Goal: Find specific page/section: Find specific page/section

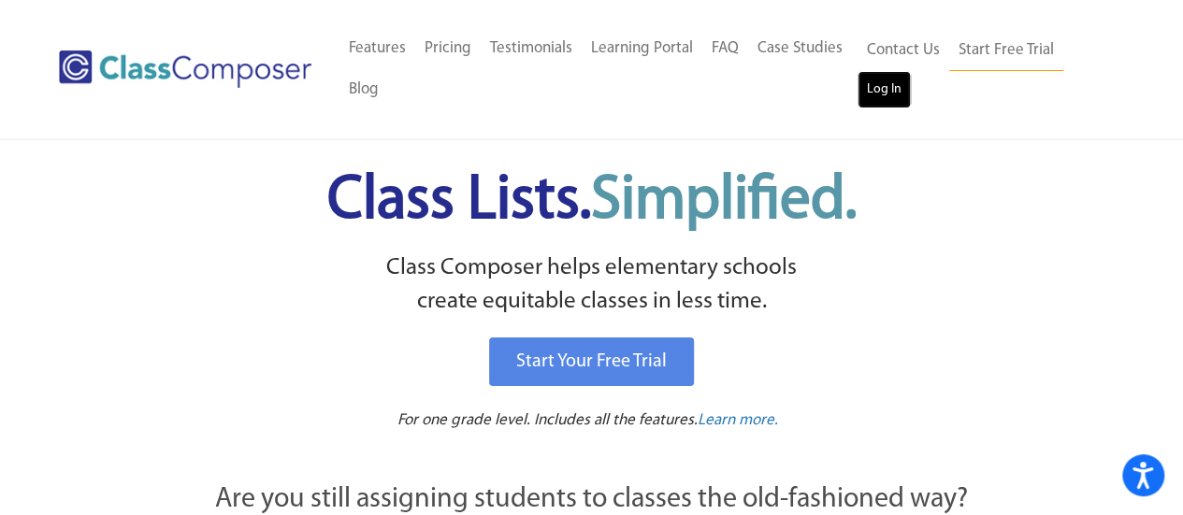
click at [883, 96] on link "Log In" at bounding box center [884, 89] width 53 height 37
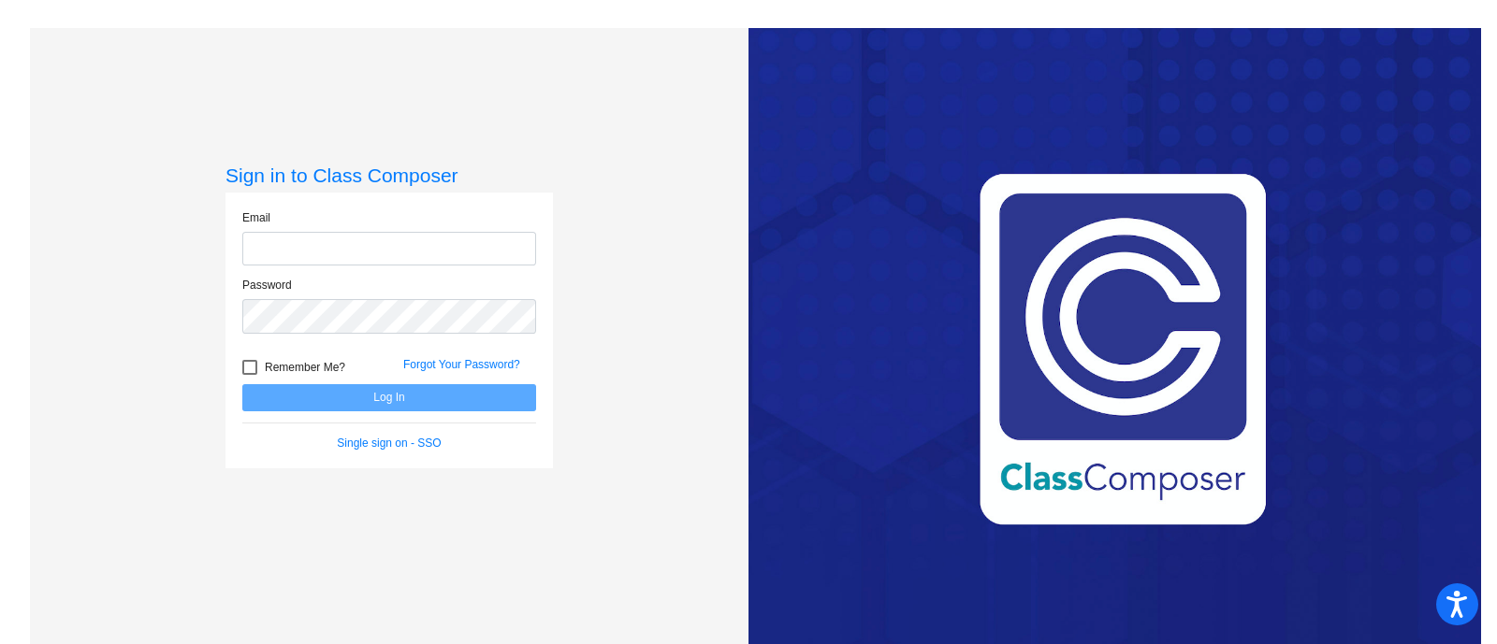
type input "[EMAIL_ADDRESS][DOMAIN_NAME]"
click at [405, 403] on button "Log In" at bounding box center [389, 397] width 294 height 27
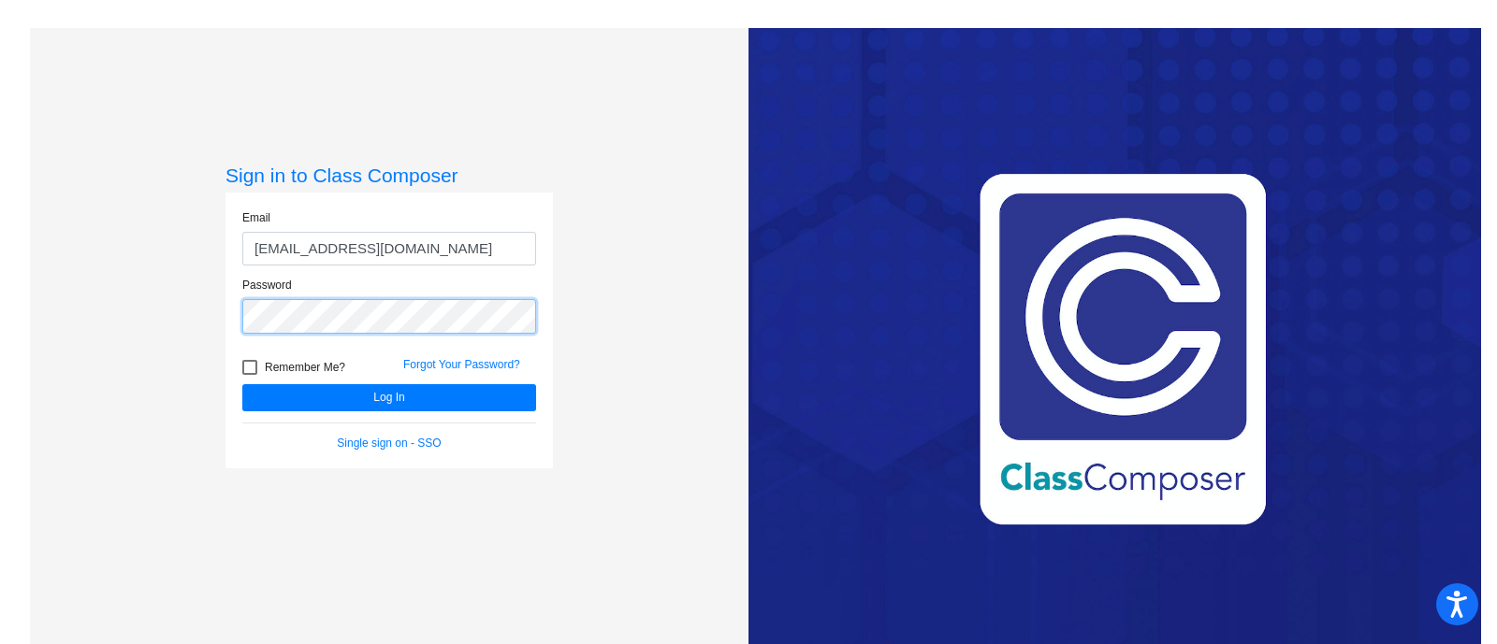
click at [242, 384] on button "Log In" at bounding box center [389, 397] width 294 height 27
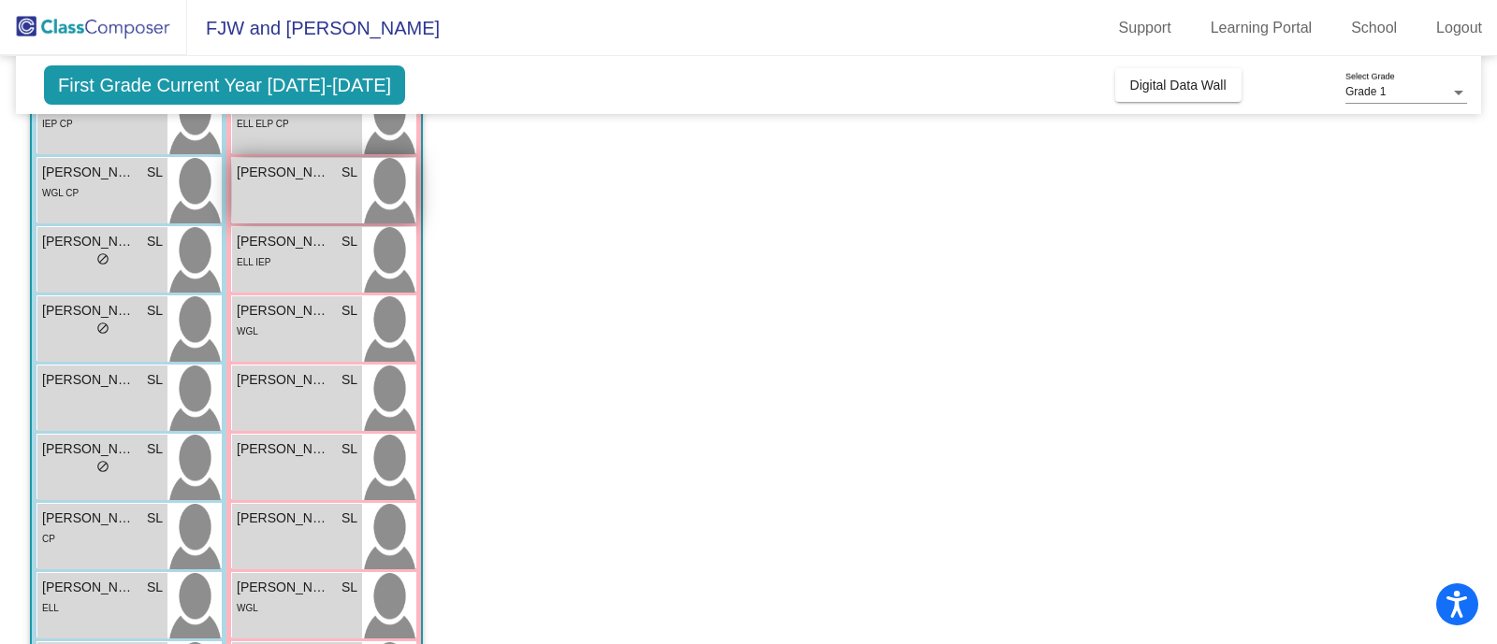
scroll to position [289, 0]
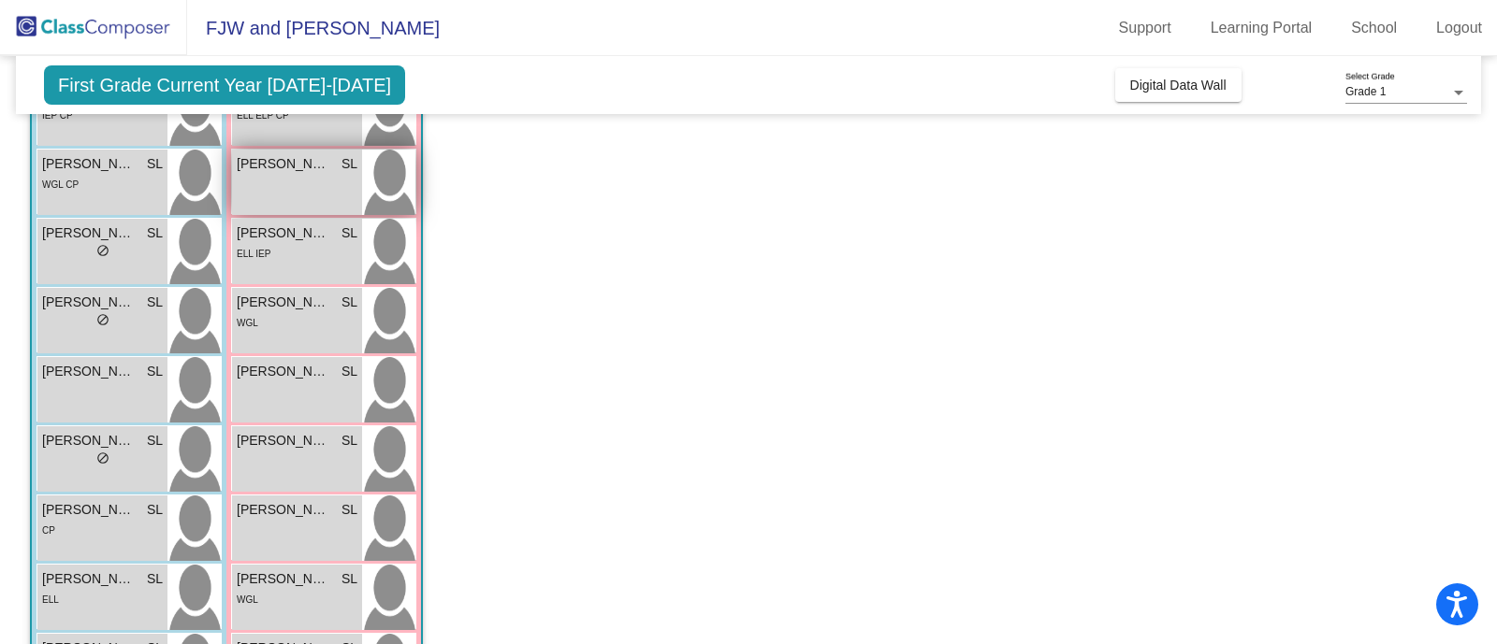
click at [292, 449] on span "[PERSON_NAME]" at bounding box center [284, 441] width 94 height 20
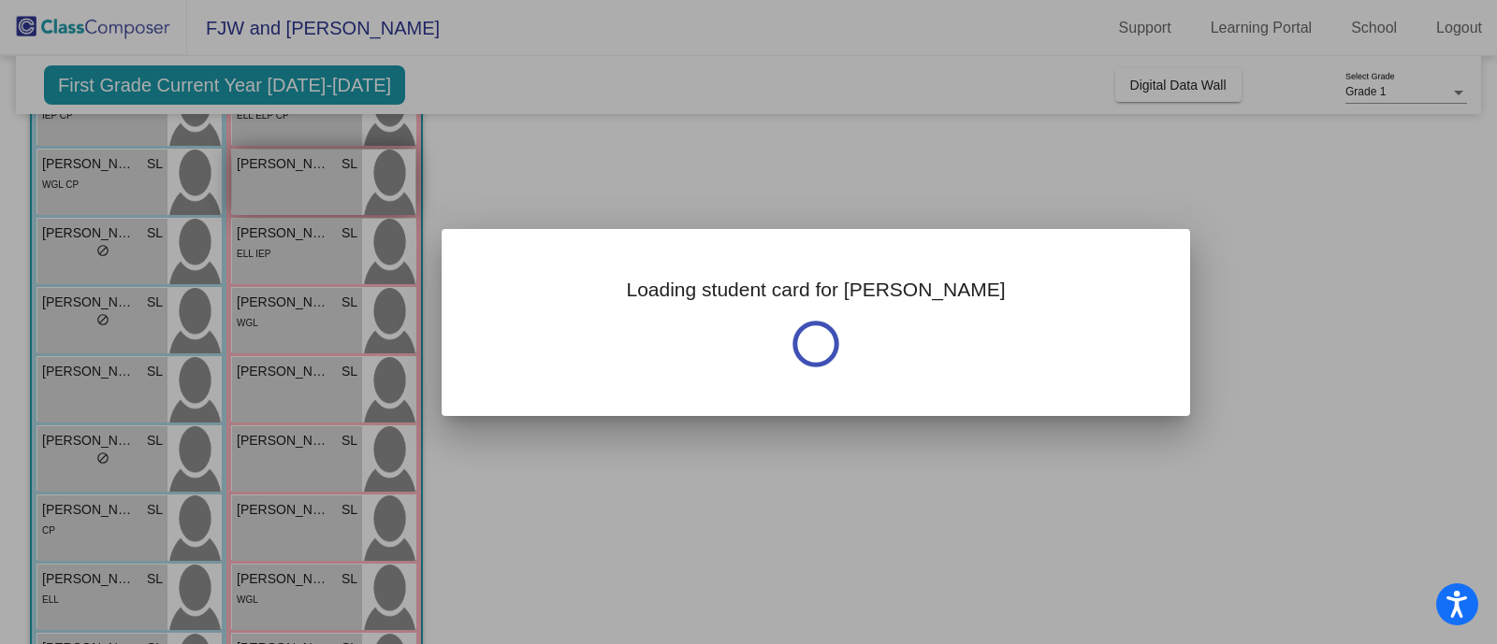
click at [292, 449] on div at bounding box center [748, 322] width 1497 height 644
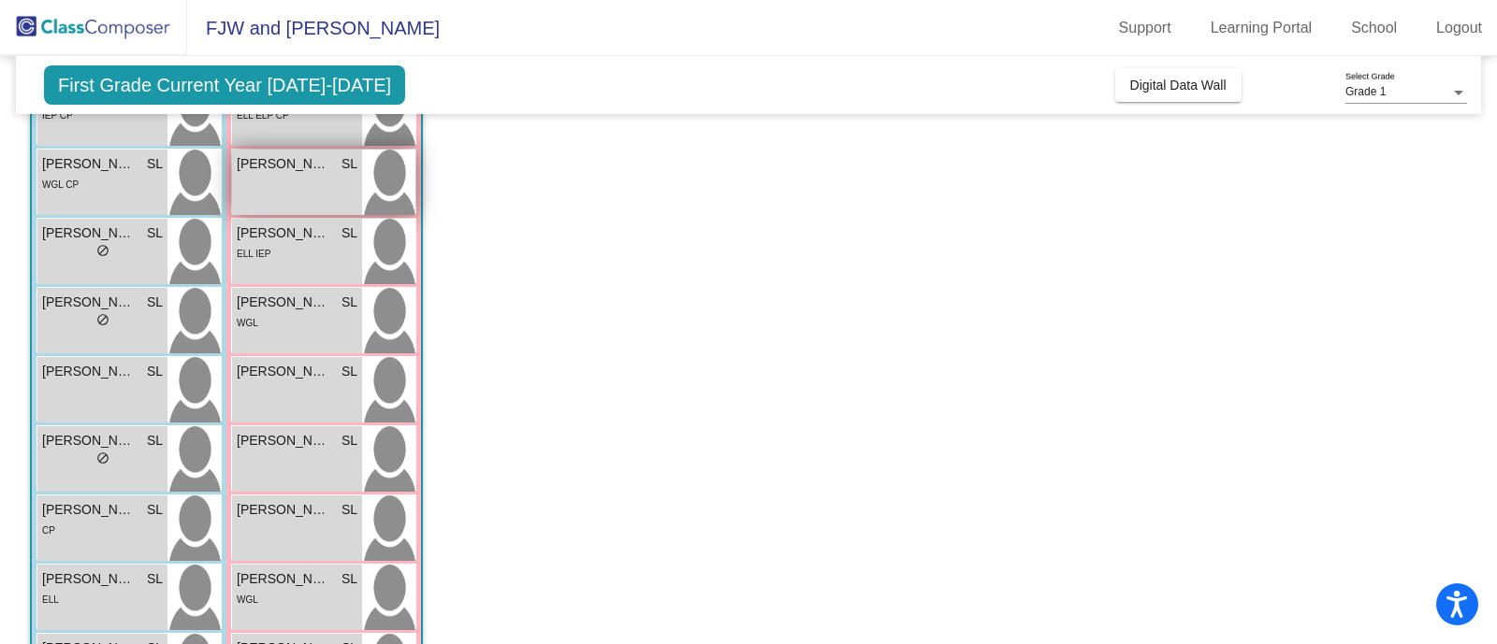
click at [292, 449] on span "[PERSON_NAME]" at bounding box center [284, 441] width 94 height 20
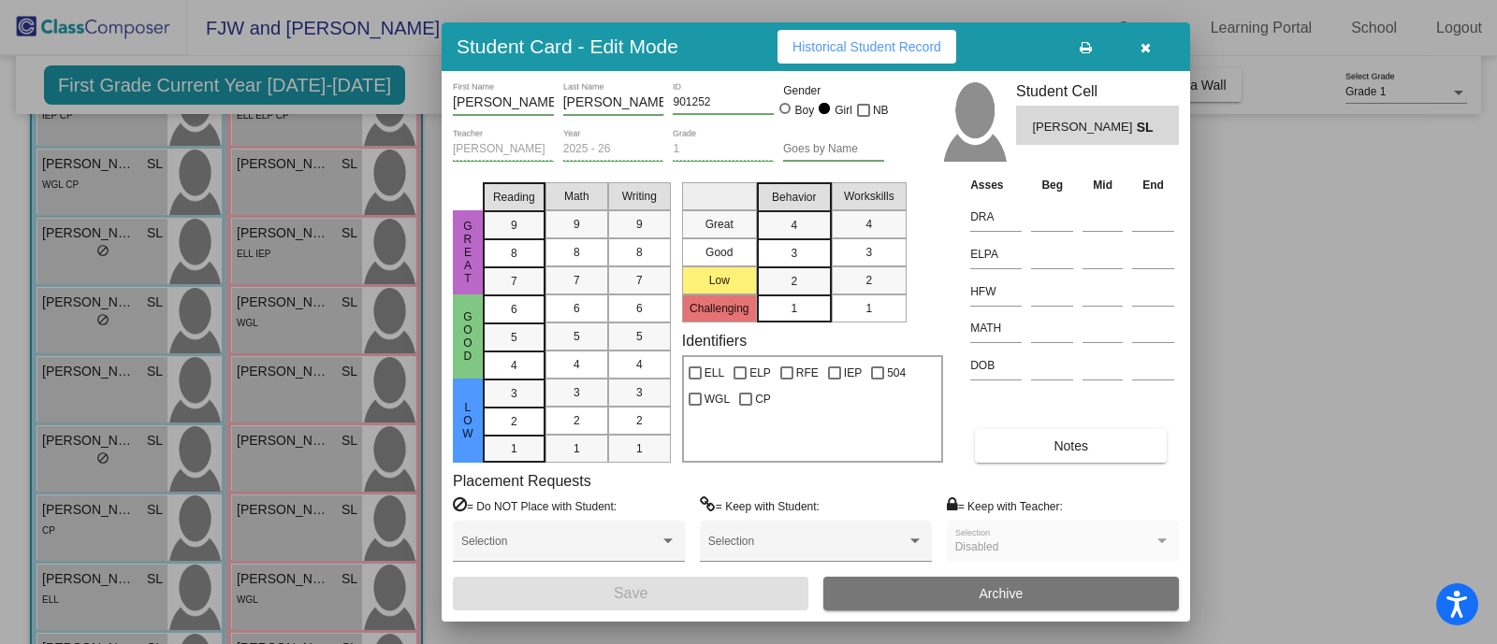
click at [331, 87] on div at bounding box center [748, 322] width 1497 height 644
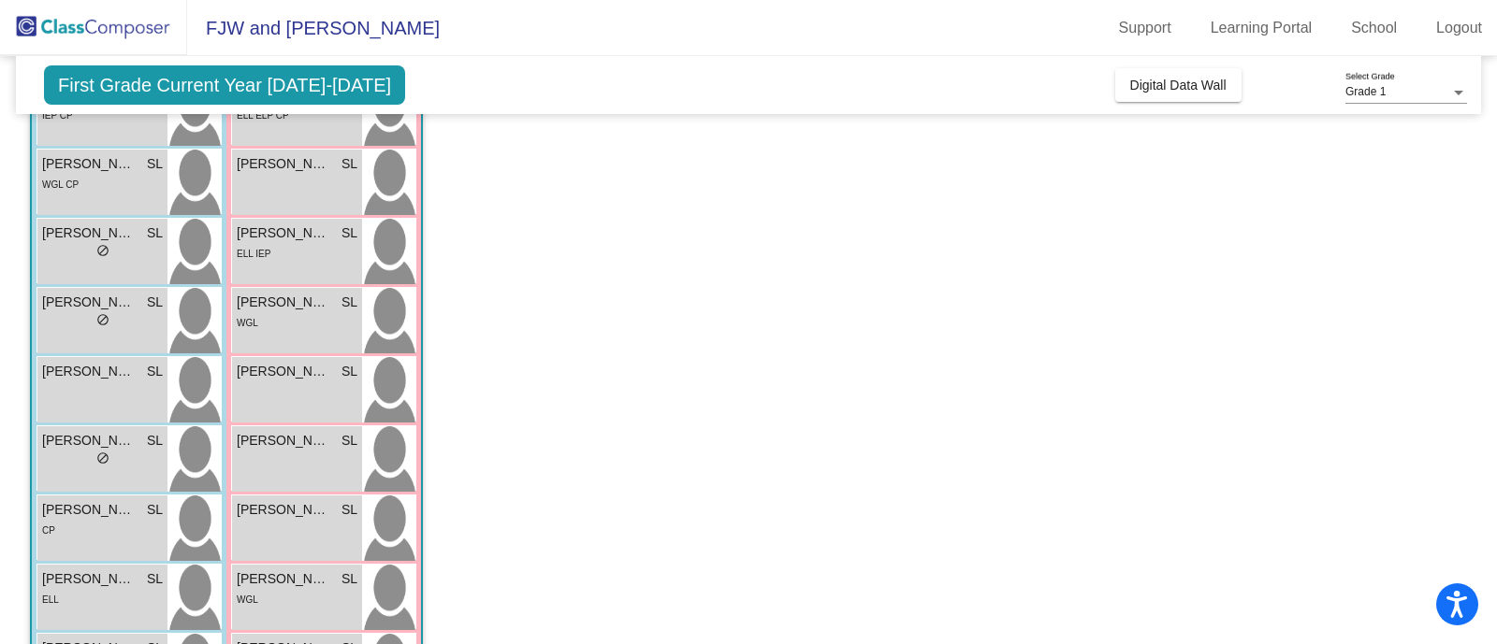
click at [198, 85] on span "First Grade Current Year [DATE]-[DATE]" at bounding box center [224, 84] width 361 height 39
click at [1457, 93] on div at bounding box center [1458, 93] width 9 height 5
click at [1457, 93] on span "Grade 1" at bounding box center [1406, 93] width 122 height 34
click at [1457, 93] on div at bounding box center [1458, 93] width 9 height 5
click at [968, 88] on div at bounding box center [748, 322] width 1497 height 644
